Goal: Information Seeking & Learning: Learn about a topic

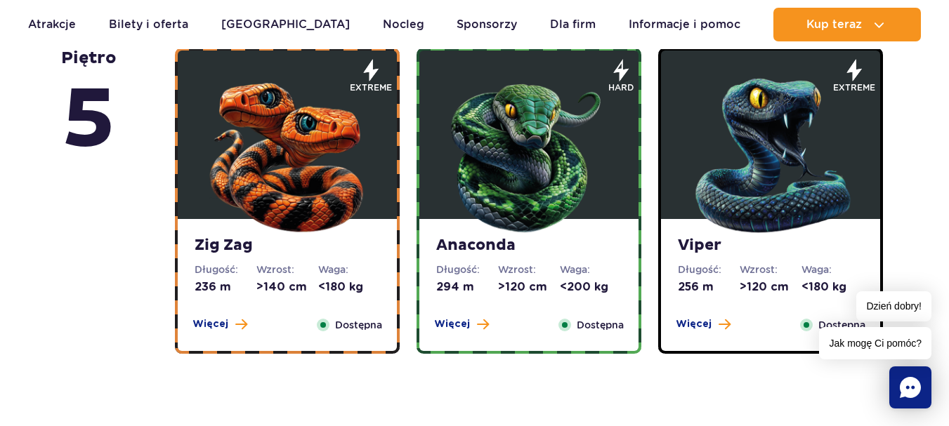
scroll to position [983, 0]
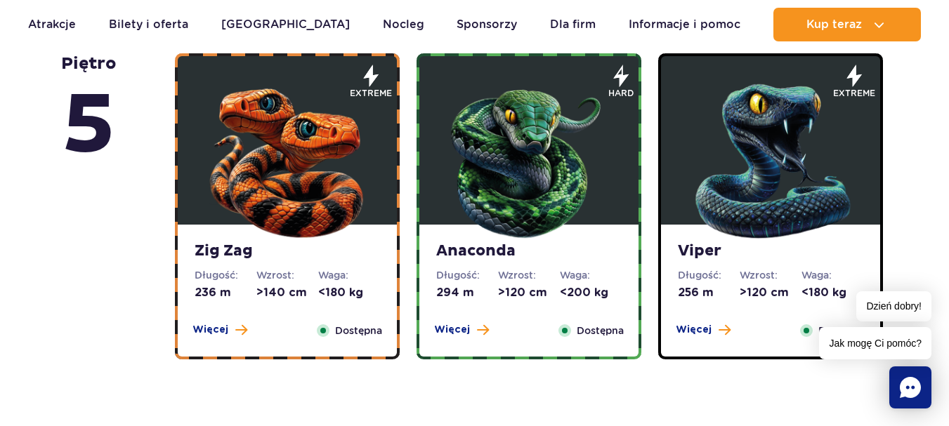
drag, startPoint x: 424, startPoint y: 245, endPoint x: 126, endPoint y: 207, distance: 300.8
click at [126, 212] on div "piętro 5" at bounding box center [118, 206] width 114 height 306
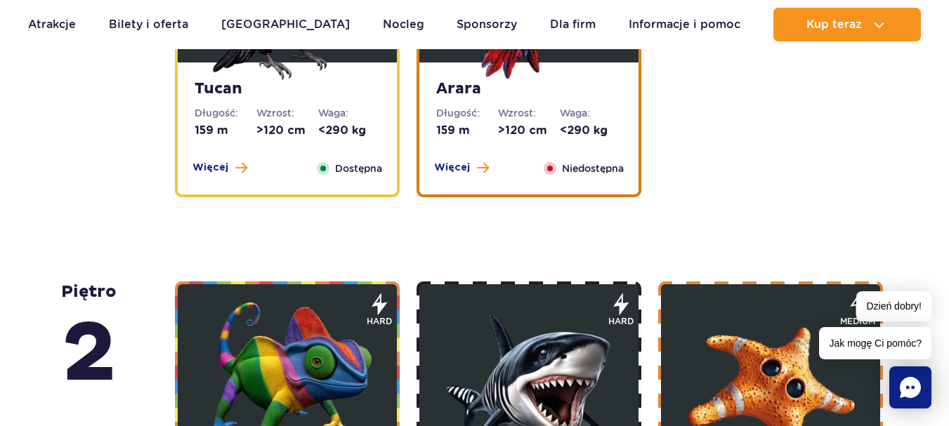
scroll to position [2106, 0]
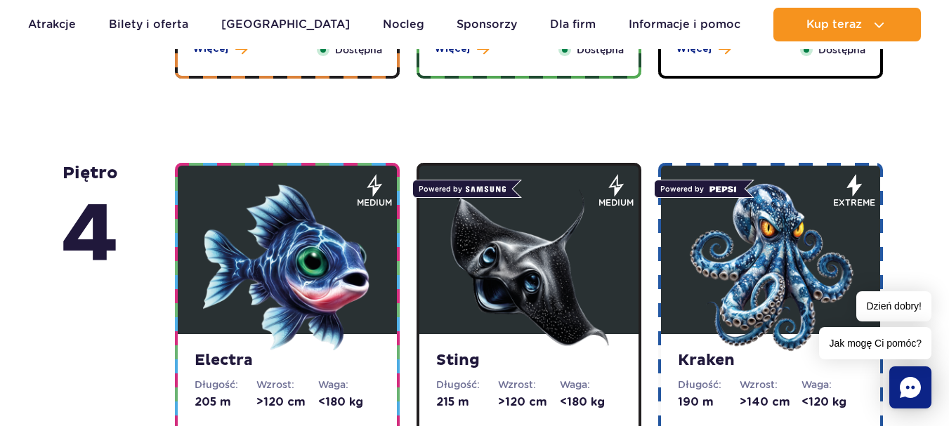
click at [568, 272] on img at bounding box center [528, 267] width 169 height 169
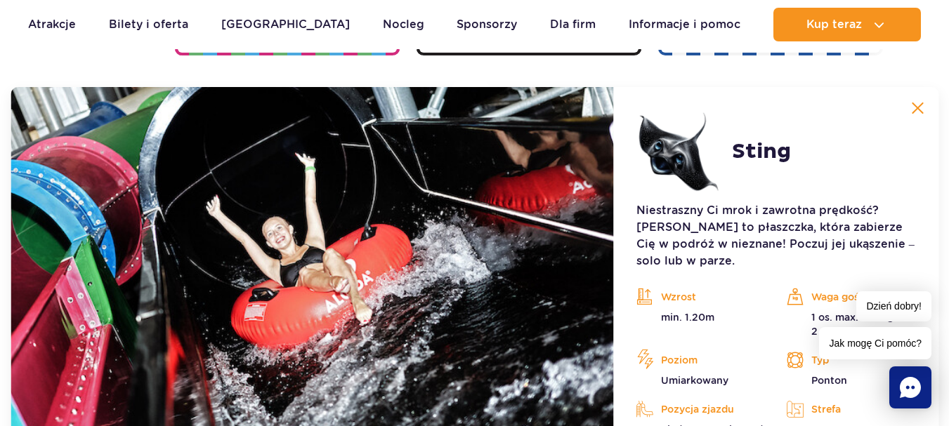
scroll to position [1680, 0]
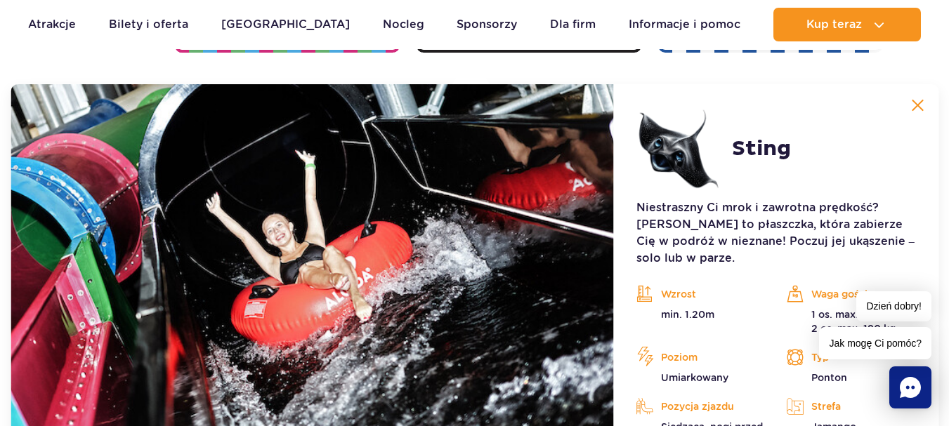
click at [923, 106] on img at bounding box center [917, 105] width 13 height 13
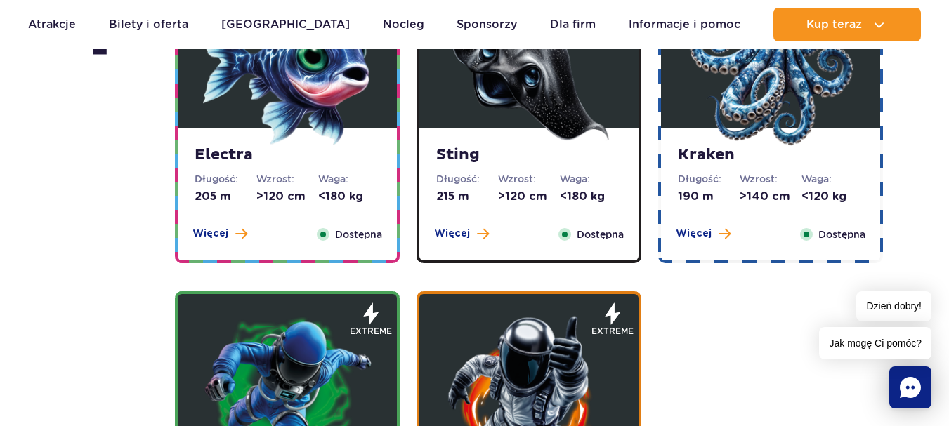
click at [772, 180] on dt "Wzrost:" at bounding box center [770, 179] width 62 height 14
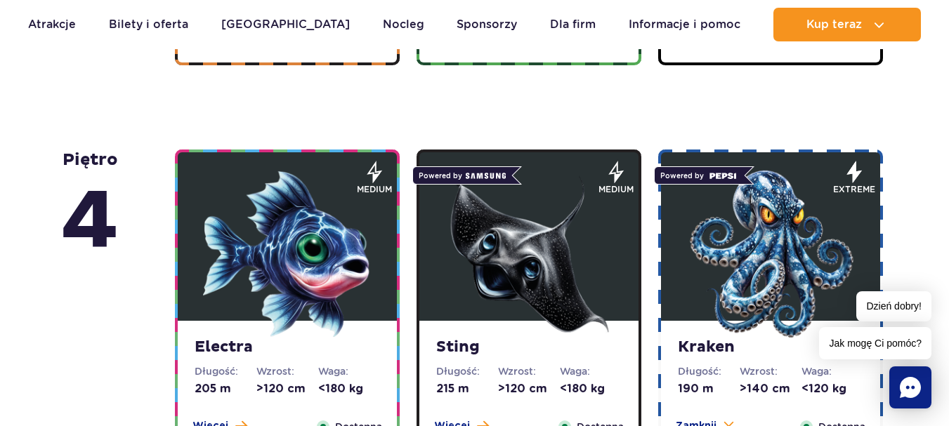
scroll to position [1329, 0]
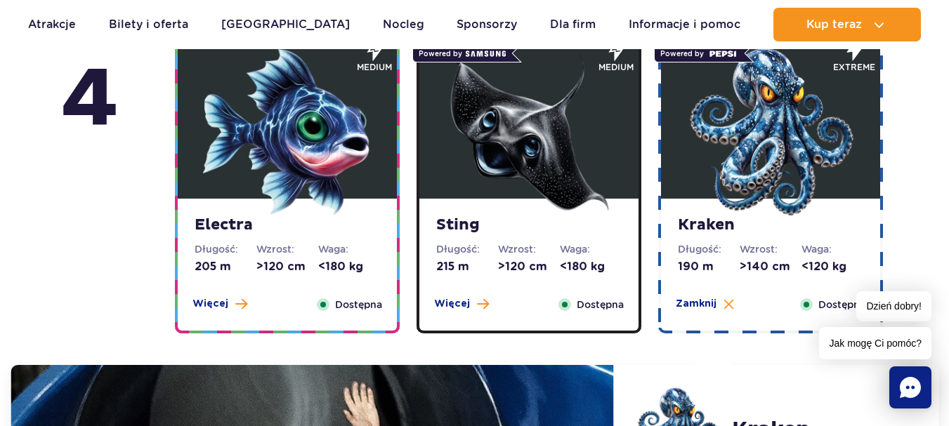
click at [318, 176] on img at bounding box center [287, 132] width 169 height 169
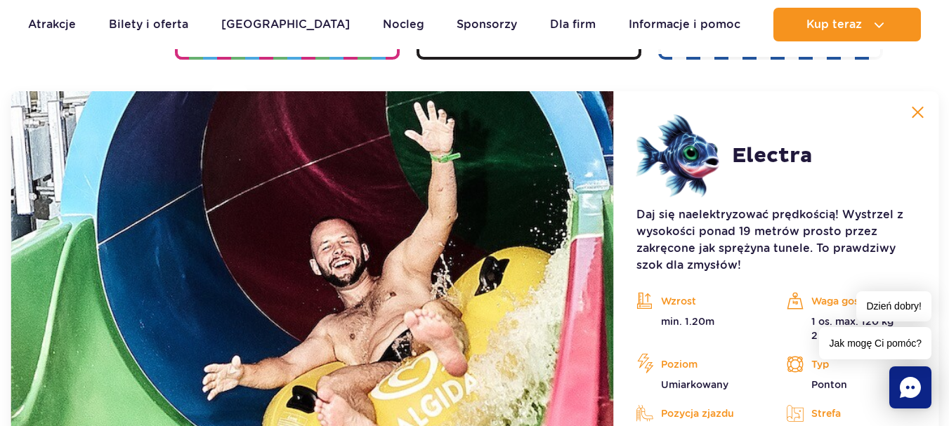
scroll to position [1680, 0]
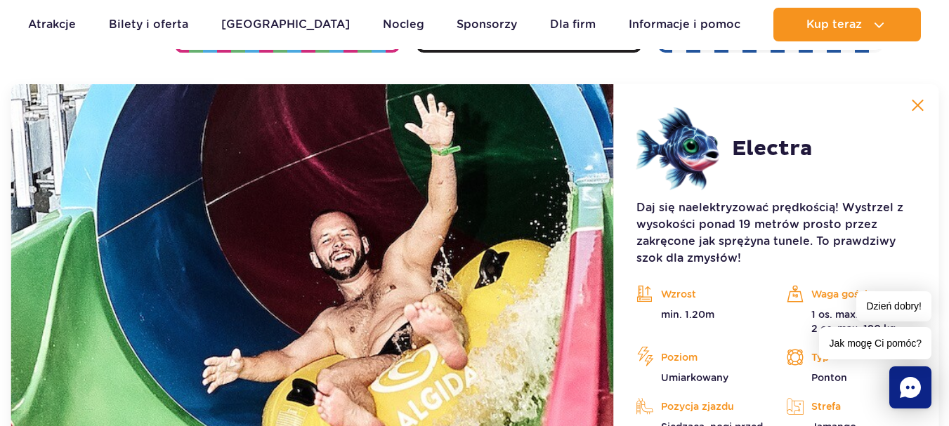
click at [923, 101] on img at bounding box center [917, 105] width 13 height 13
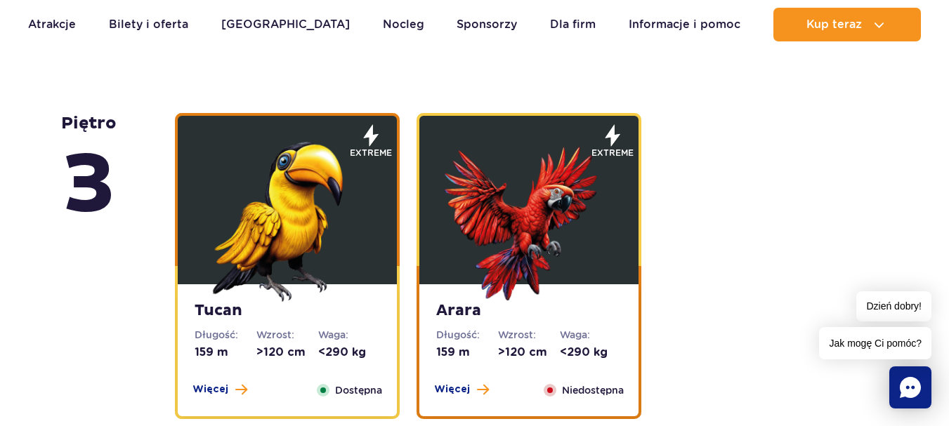
scroll to position [2031, 0]
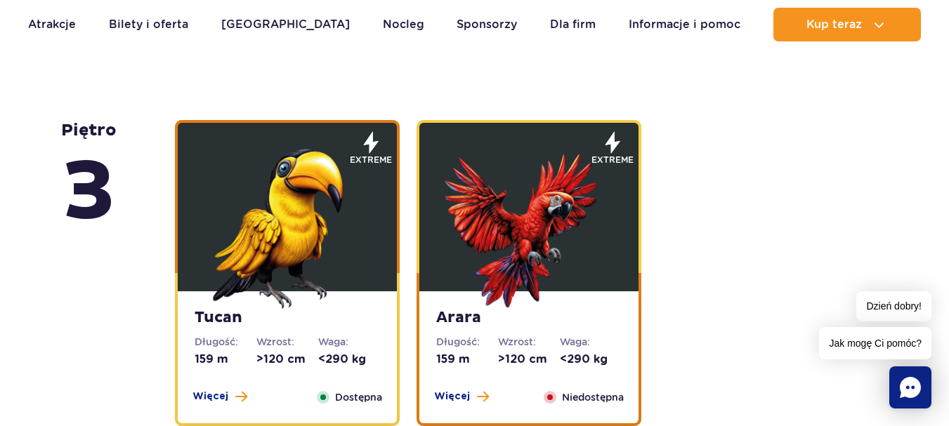
click at [517, 197] on img at bounding box center [528, 224] width 169 height 169
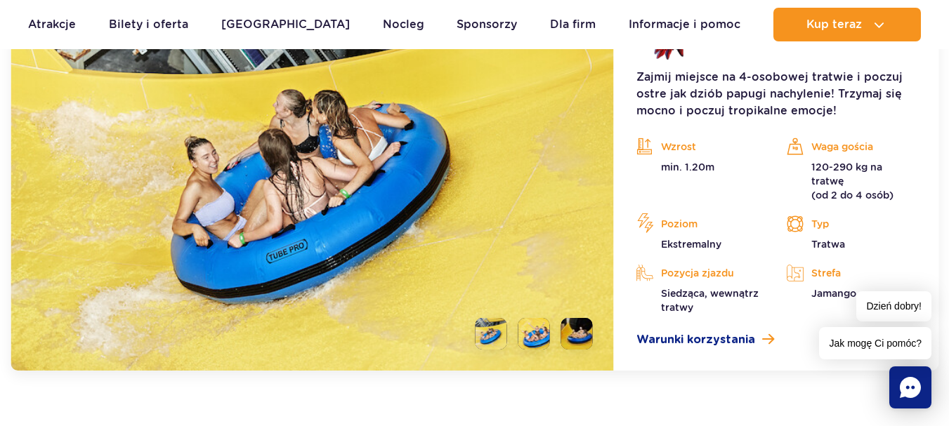
scroll to position [2545, 0]
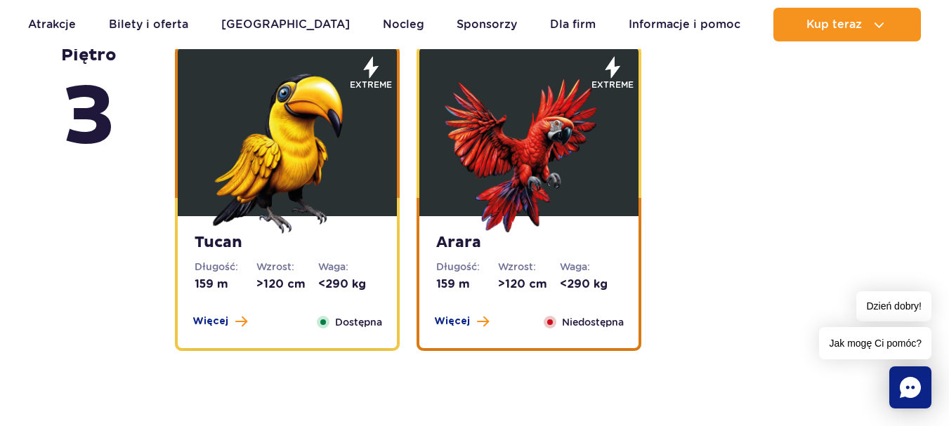
click at [330, 176] on img at bounding box center [287, 149] width 169 height 169
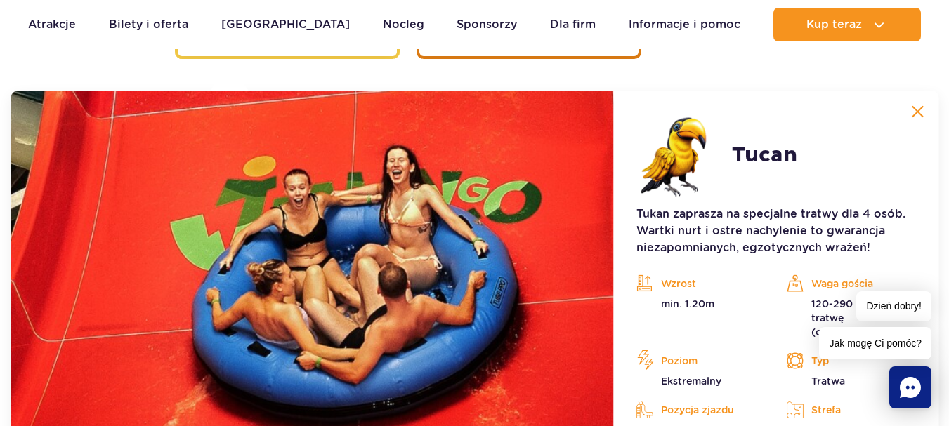
scroll to position [2405, 0]
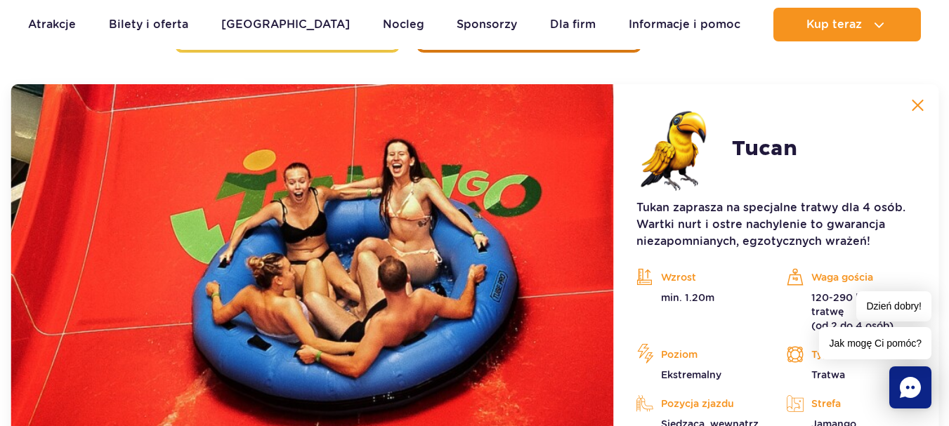
click at [923, 106] on img at bounding box center [917, 105] width 13 height 13
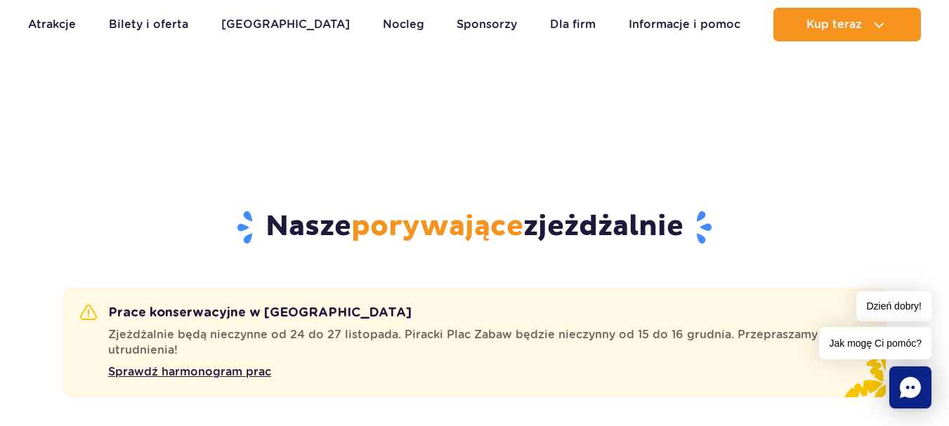
scroll to position [579, 0]
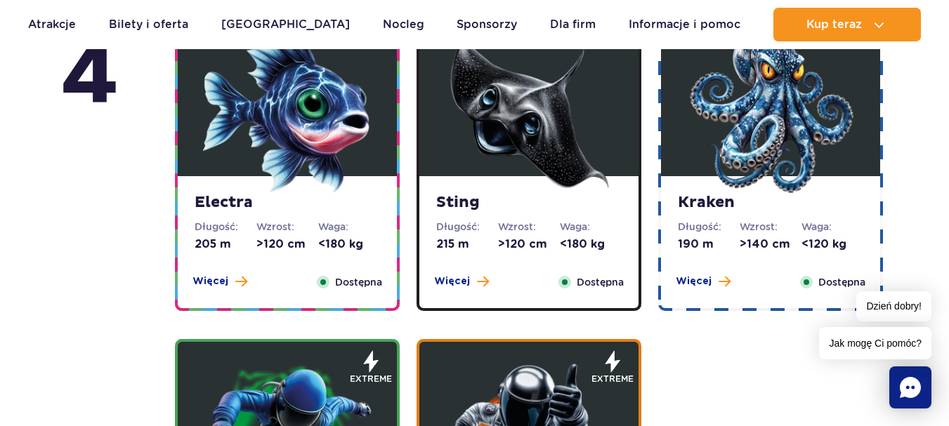
click at [317, 142] on img at bounding box center [287, 109] width 169 height 169
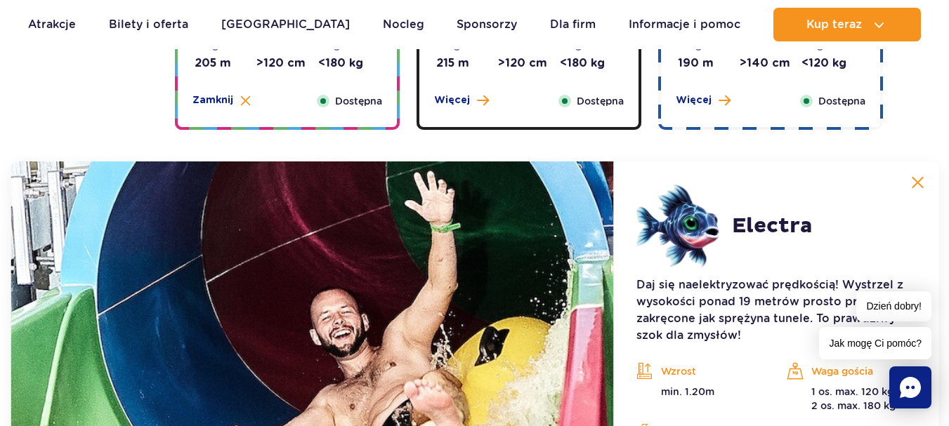
scroll to position [1540, 0]
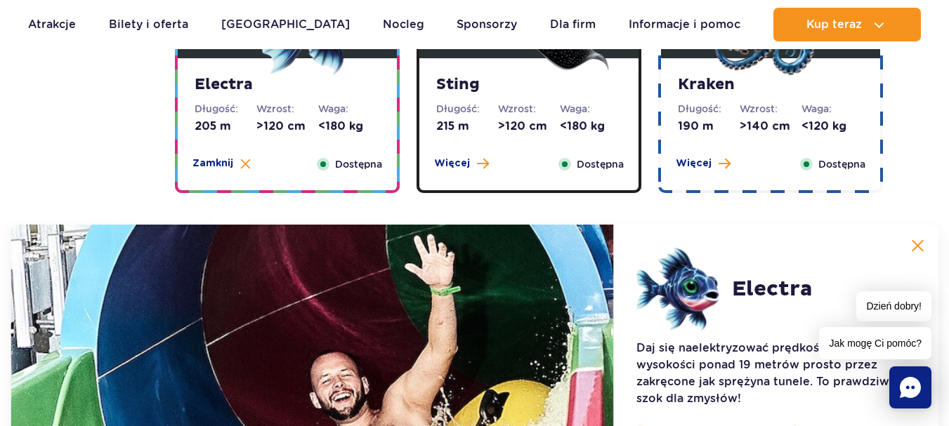
click at [929, 240] on button at bounding box center [917, 246] width 28 height 28
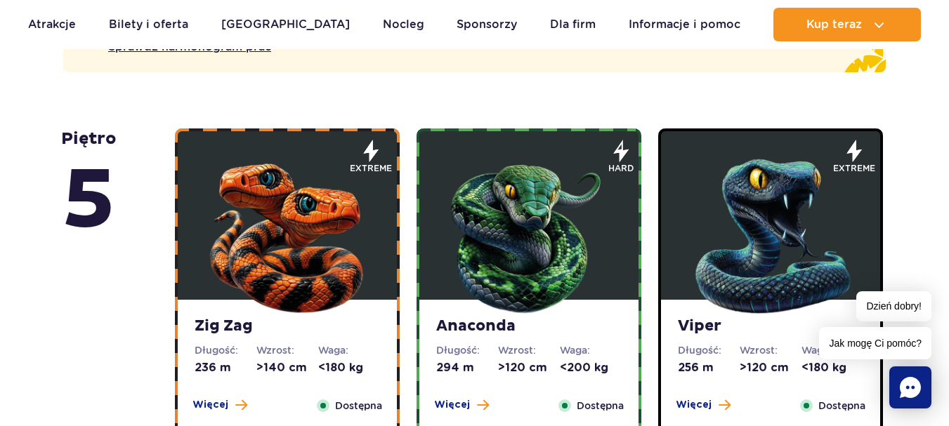
scroll to position [978, 0]
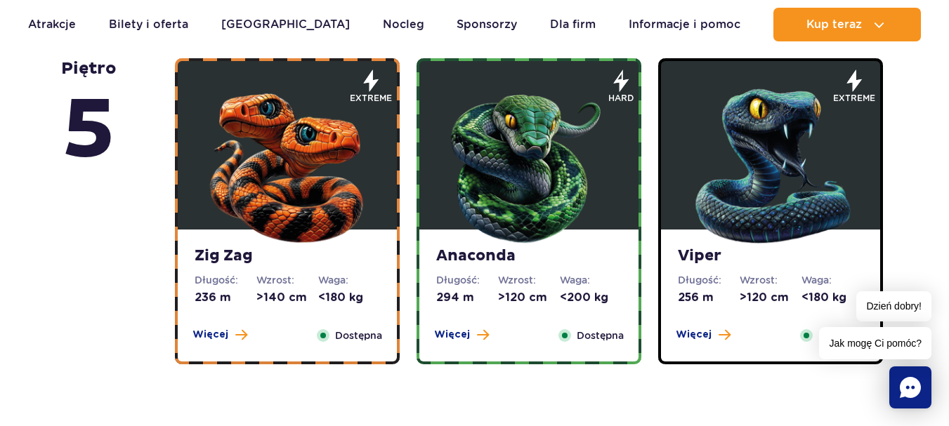
click at [773, 251] on strong "Viper" at bounding box center [770, 256] width 185 height 20
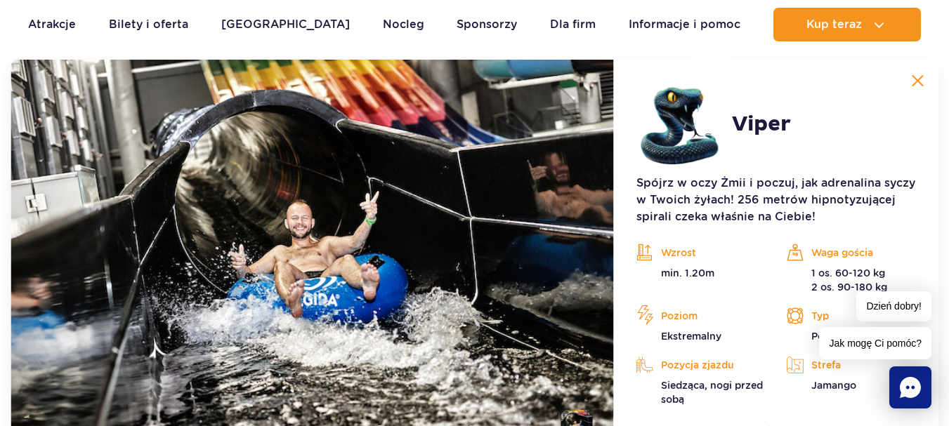
scroll to position [1290, 0]
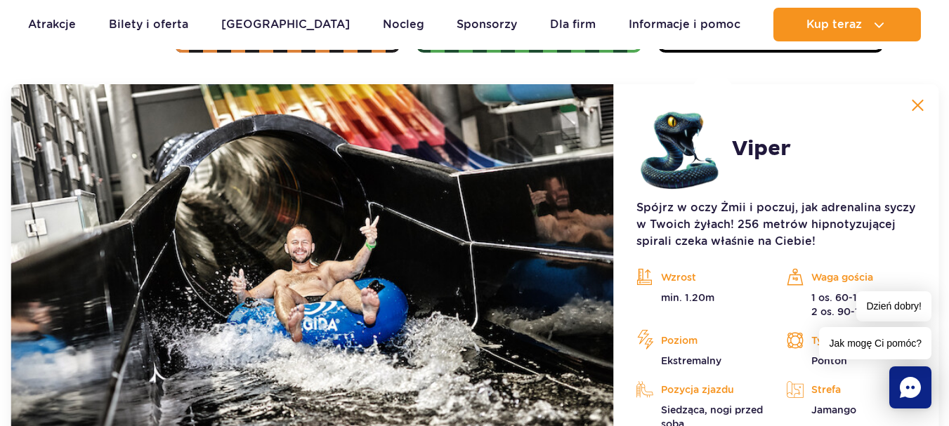
click at [923, 105] on img at bounding box center [917, 105] width 13 height 13
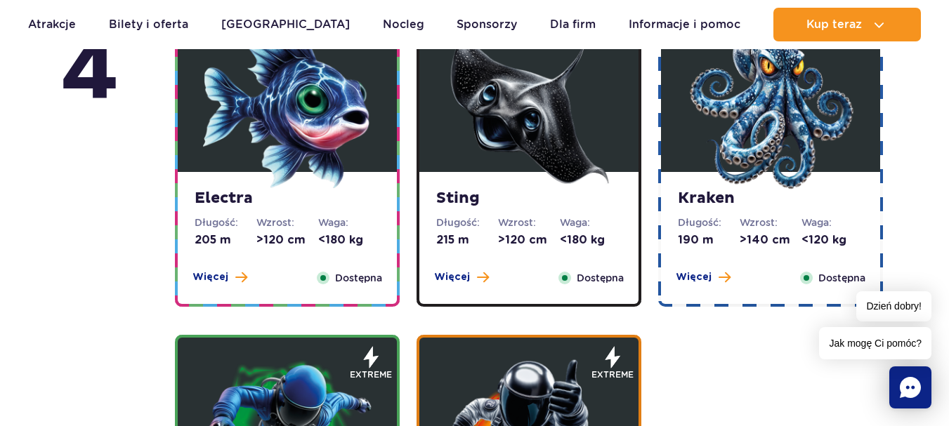
scroll to position [1360, 0]
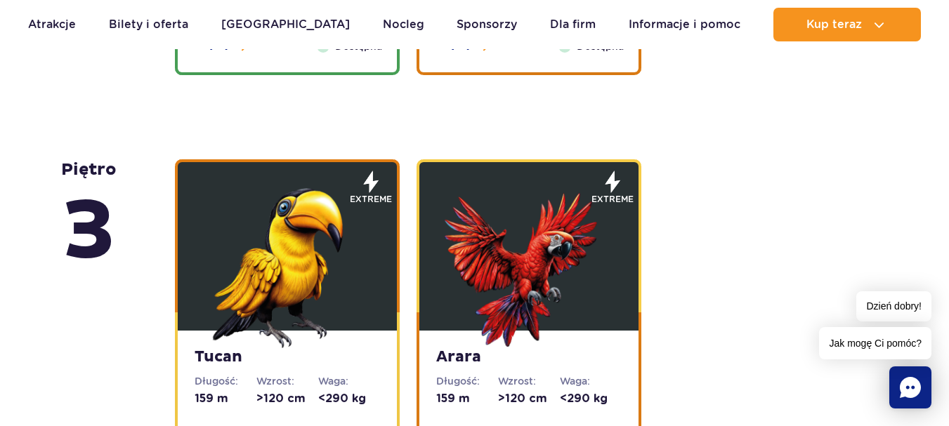
click at [557, 237] on img at bounding box center [528, 264] width 169 height 169
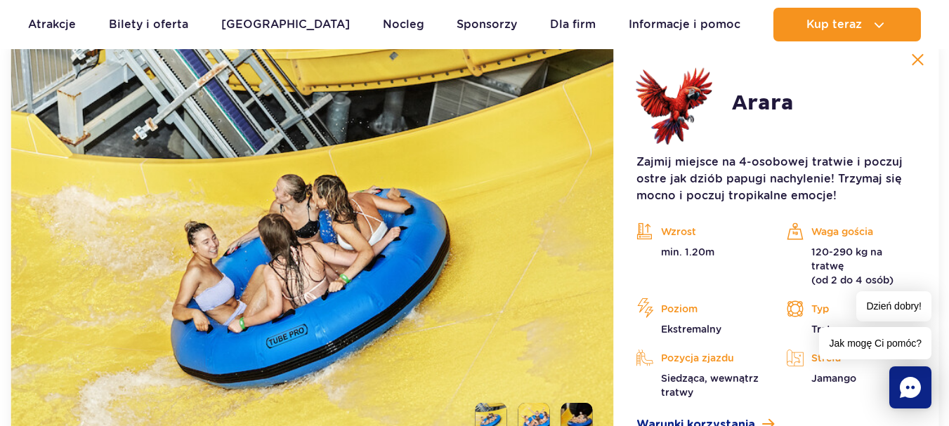
scroll to position [2475, 0]
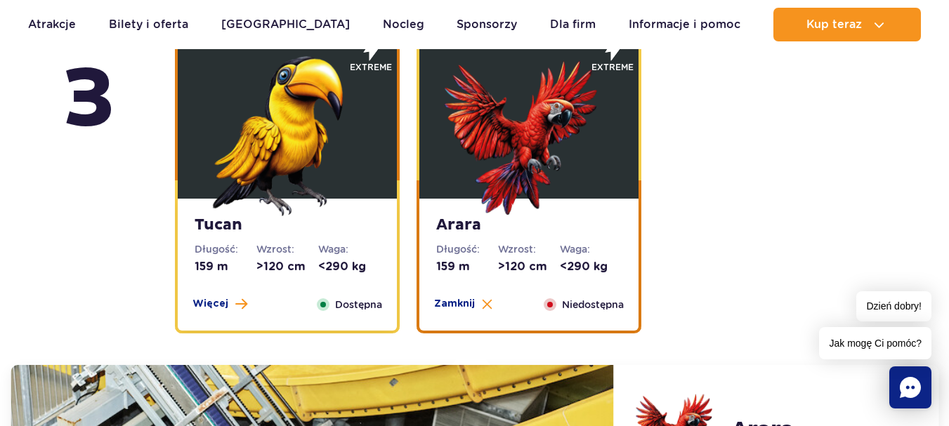
click at [241, 119] on img at bounding box center [287, 132] width 169 height 169
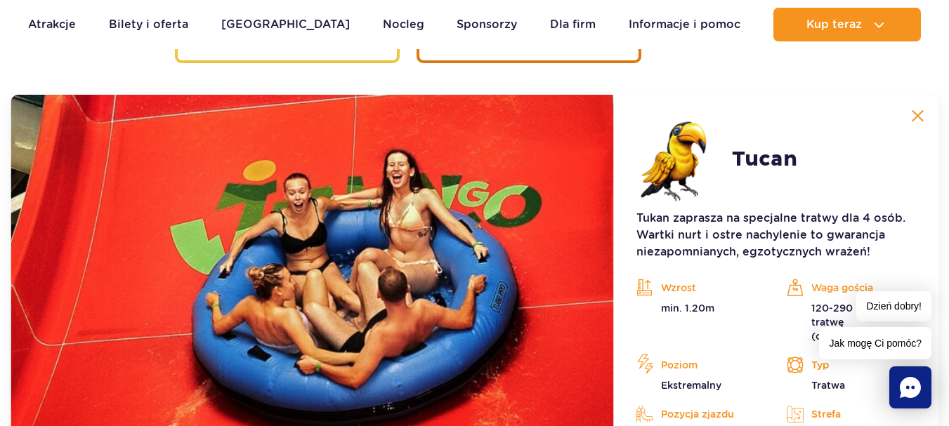
scroll to position [2405, 0]
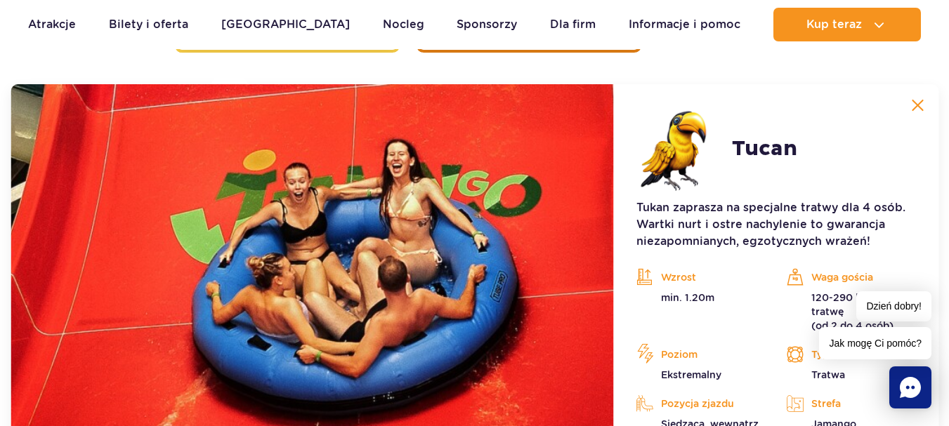
click at [923, 103] on img at bounding box center [917, 105] width 13 height 13
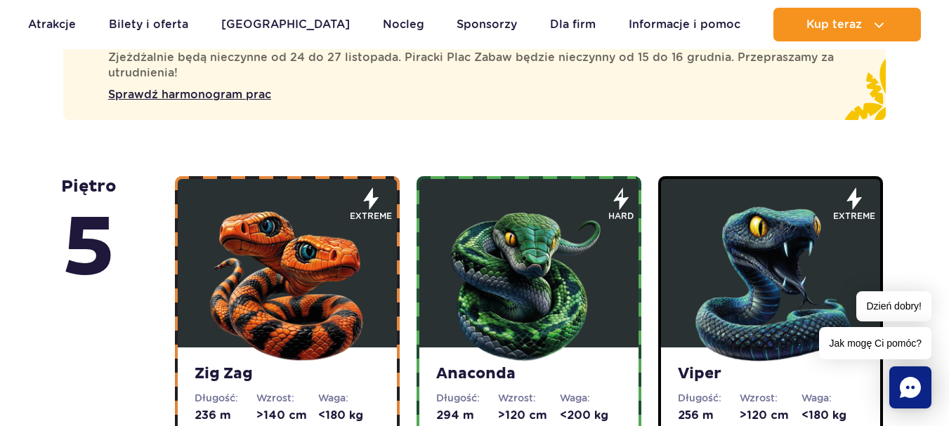
click at [584, 275] on img at bounding box center [528, 281] width 169 height 169
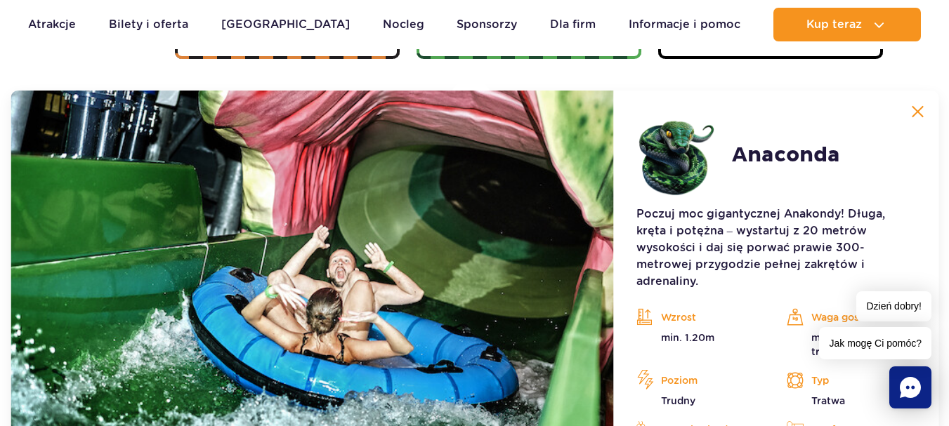
scroll to position [1290, 0]
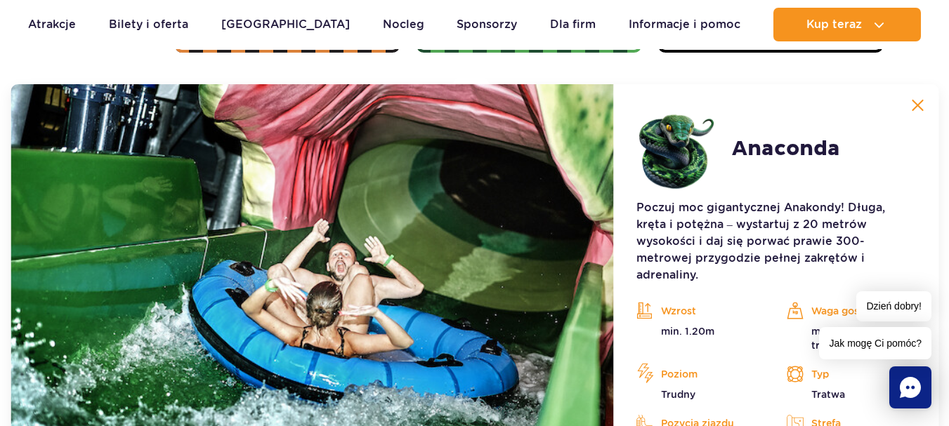
click at [921, 114] on button at bounding box center [917, 105] width 28 height 28
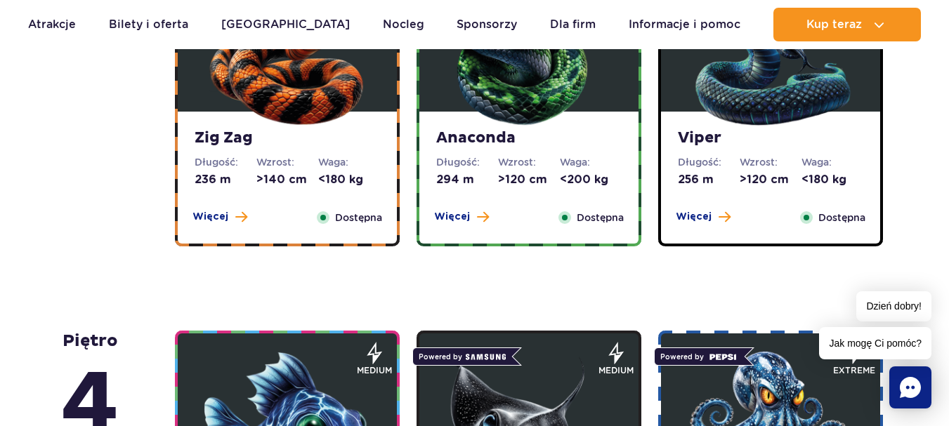
scroll to position [1079, 0]
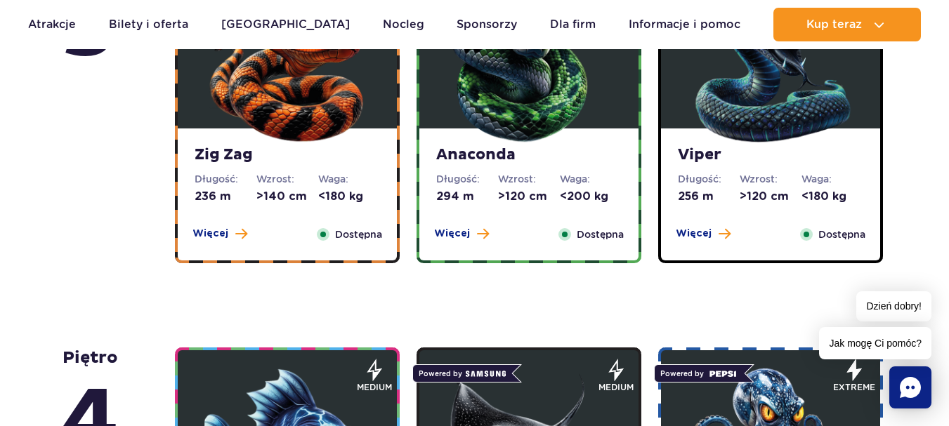
drag, startPoint x: 461, startPoint y: 312, endPoint x: 353, endPoint y: 289, distance: 110.6
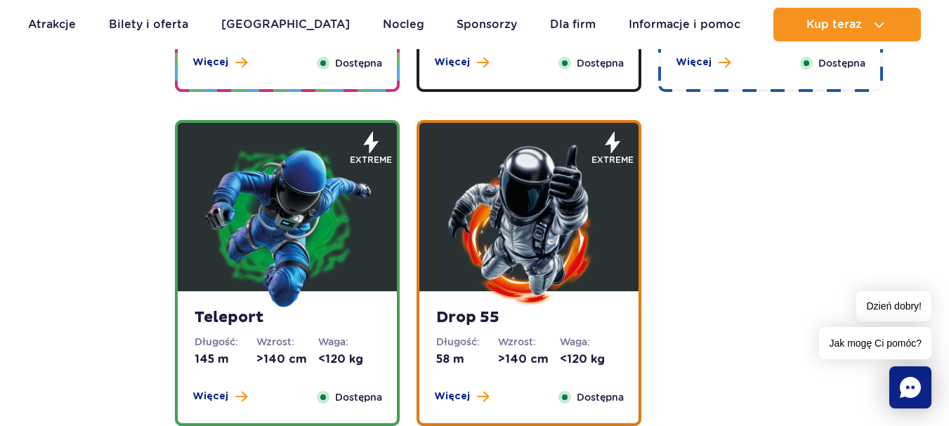
click at [525, 244] on img at bounding box center [528, 224] width 169 height 169
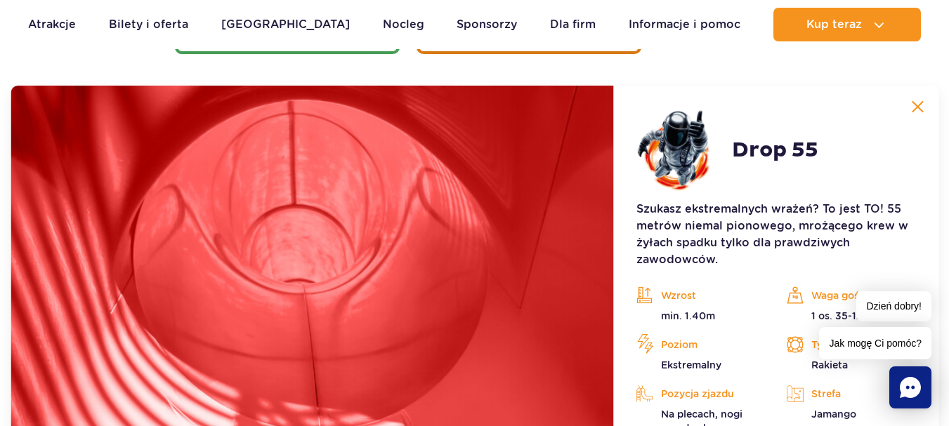
scroll to position [2014, 0]
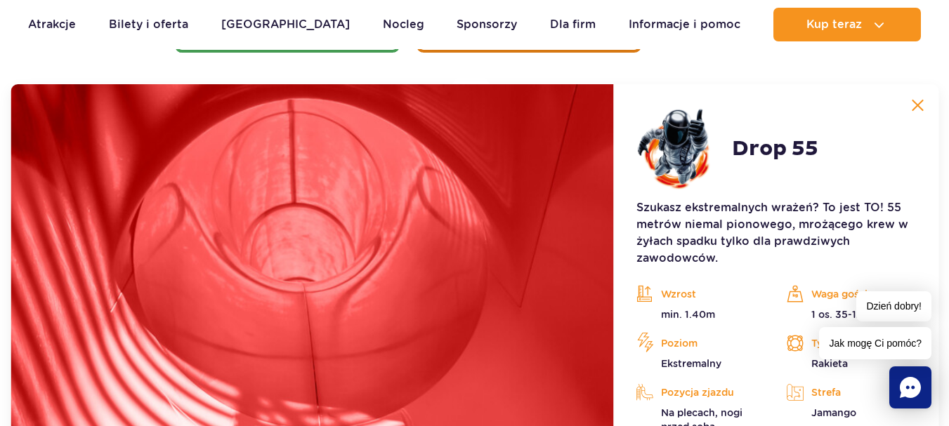
click at [923, 104] on img at bounding box center [917, 105] width 13 height 13
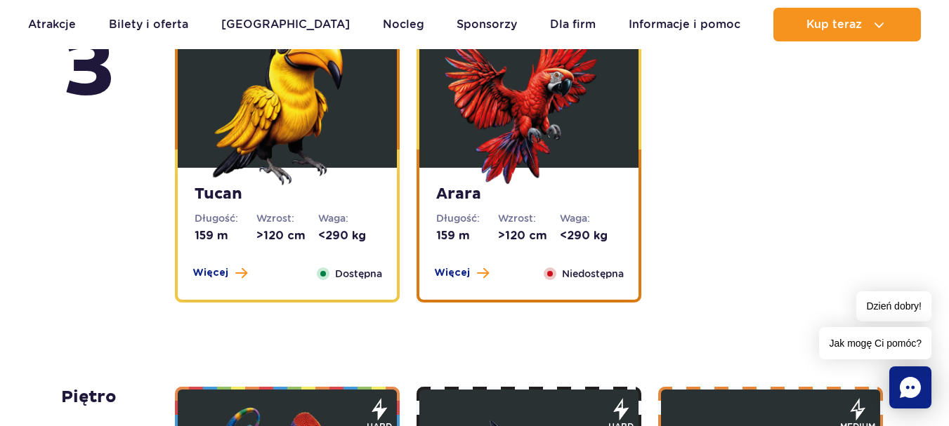
click at [537, 161] on img at bounding box center [528, 101] width 169 height 169
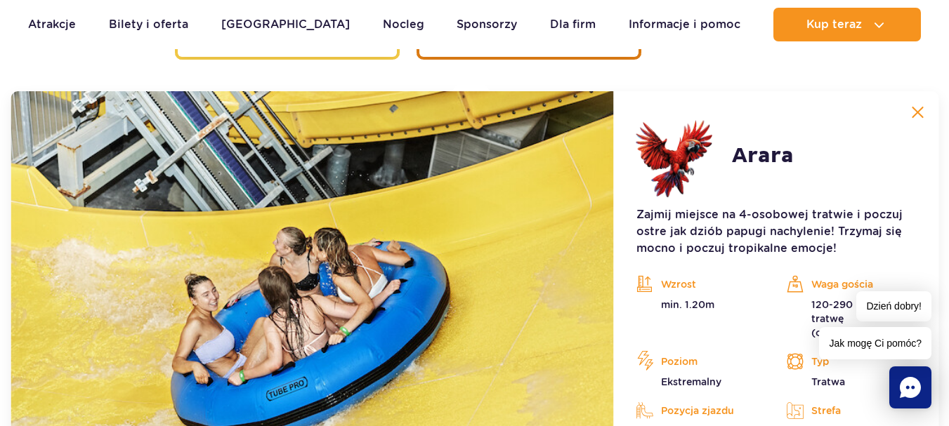
scroll to position [2405, 0]
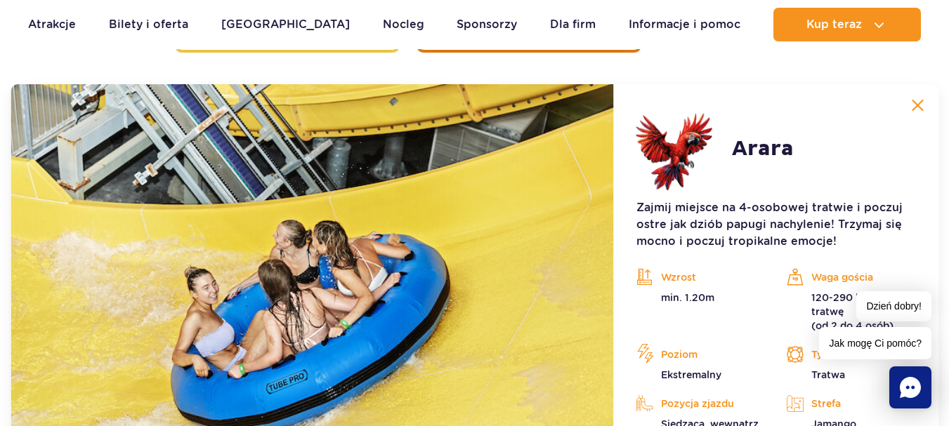
click at [920, 100] on img at bounding box center [917, 105] width 13 height 13
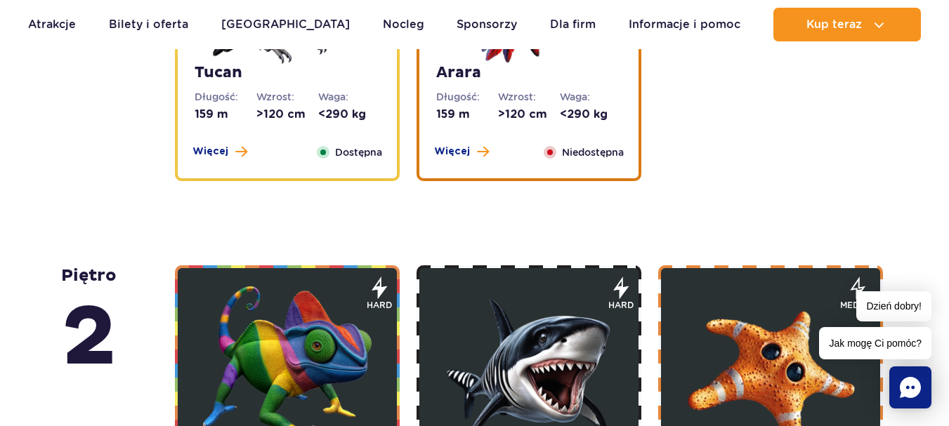
scroll to position [2264, 0]
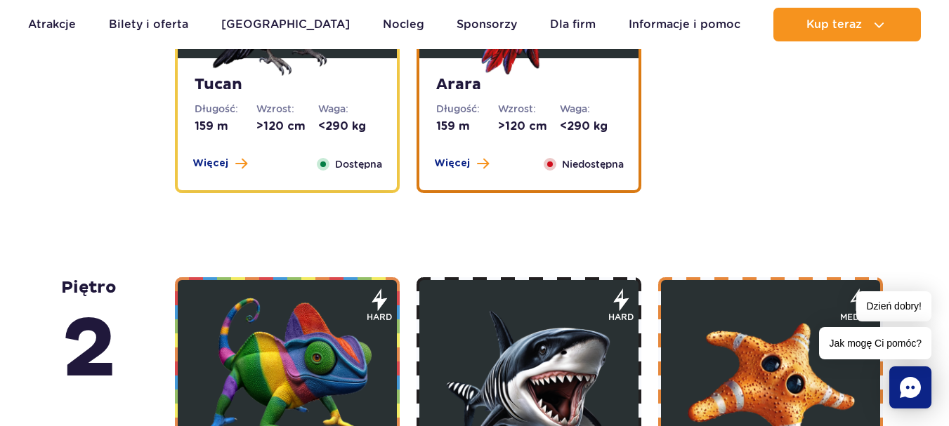
click at [544, 99] on div "Arara Długość: 159 m Wzrost: >120 cm Waga: <290 kg Więcej Zamknij Niedostępna" at bounding box center [528, 124] width 219 height 132
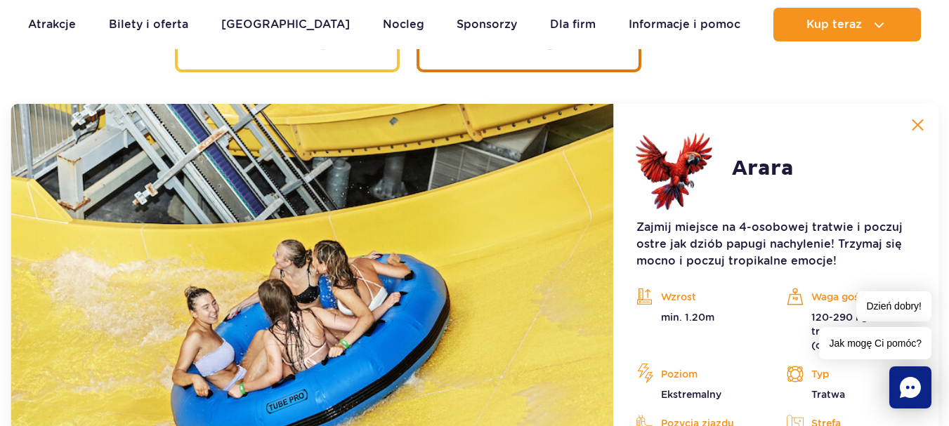
scroll to position [2405, 0]
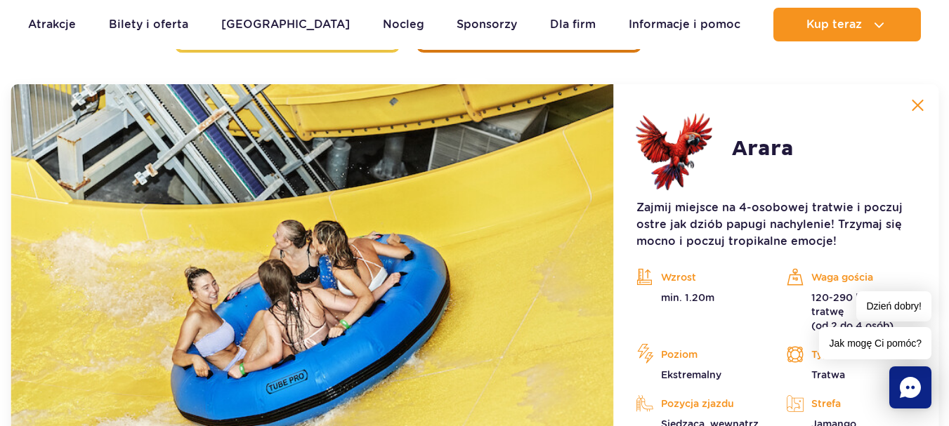
click at [923, 105] on img at bounding box center [917, 105] width 13 height 13
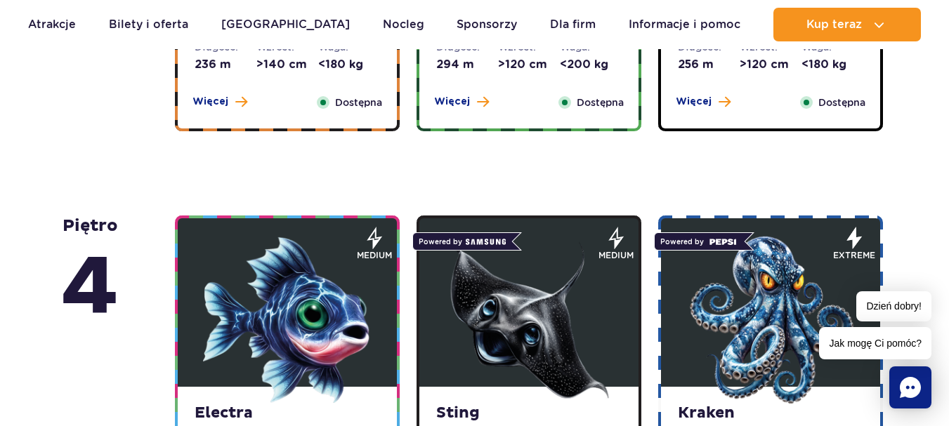
click at [336, 251] on img at bounding box center [287, 320] width 169 height 169
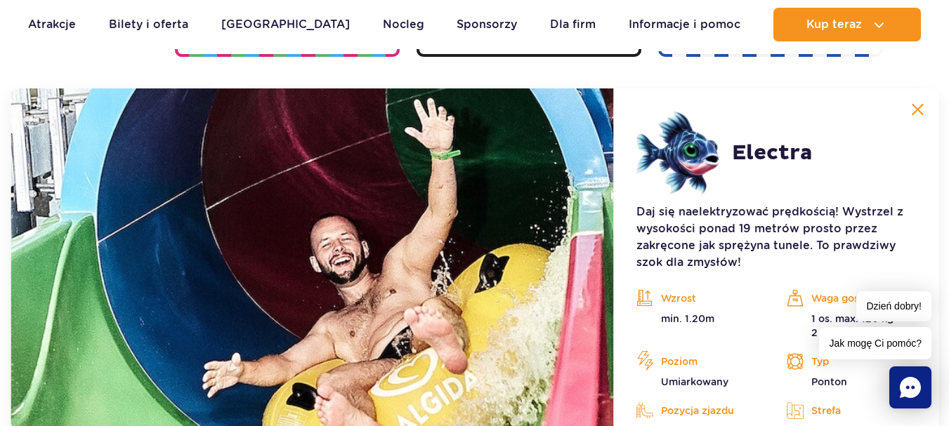
scroll to position [1680, 0]
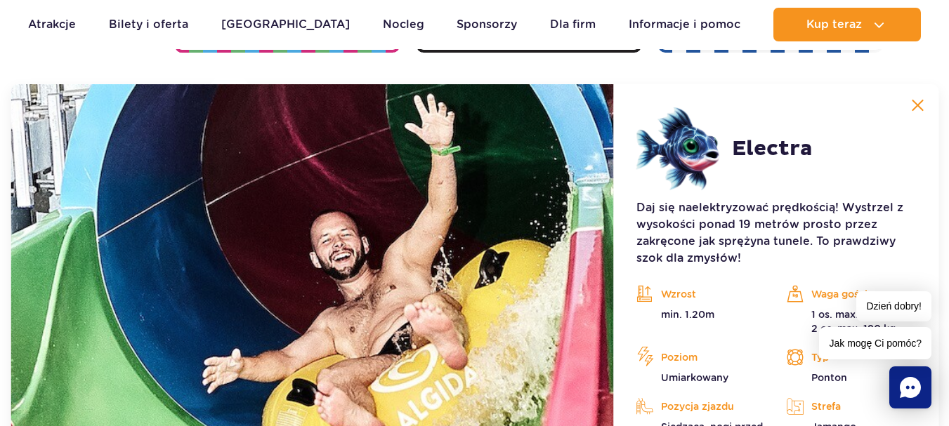
click at [923, 106] on img at bounding box center [917, 105] width 13 height 13
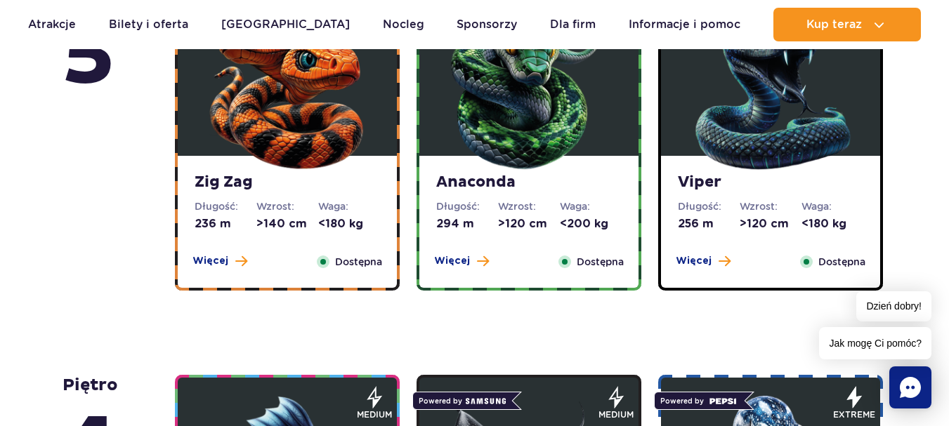
scroll to position [838, 0]
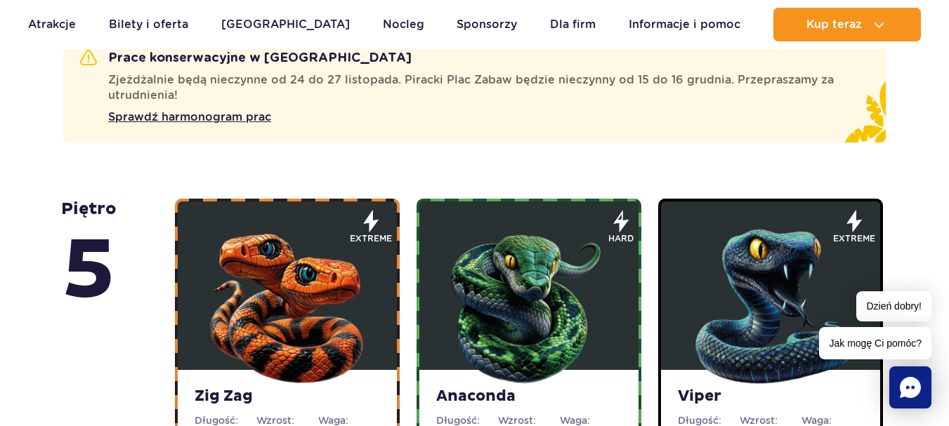
click at [545, 267] on img at bounding box center [528, 303] width 169 height 169
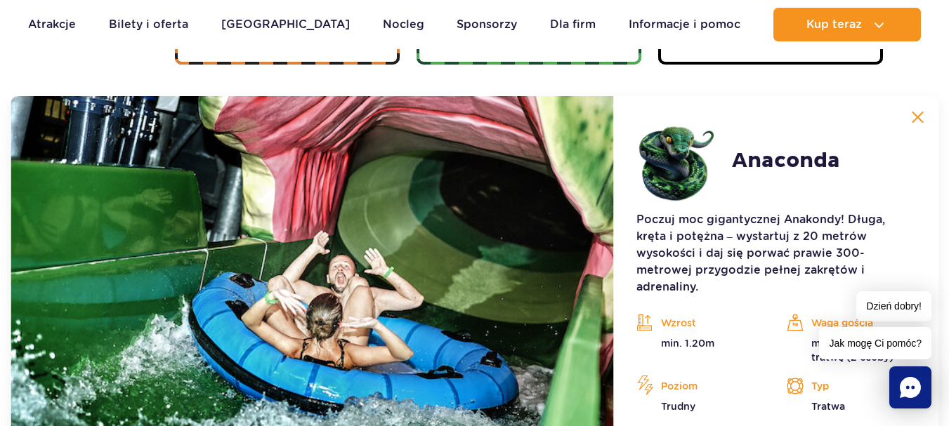
scroll to position [1290, 0]
